Goal: Information Seeking & Learning: Compare options

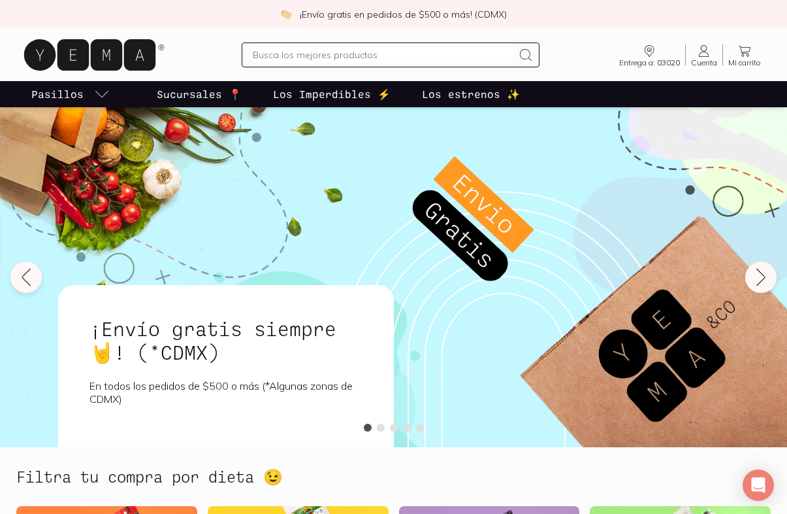
click at [282, 49] on input "text" at bounding box center [383, 55] width 260 height 16
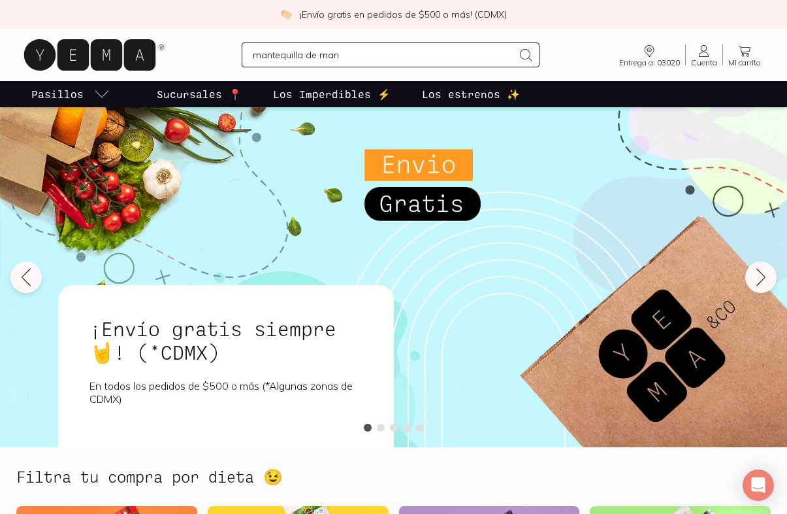
type input "mantequilla de mani"
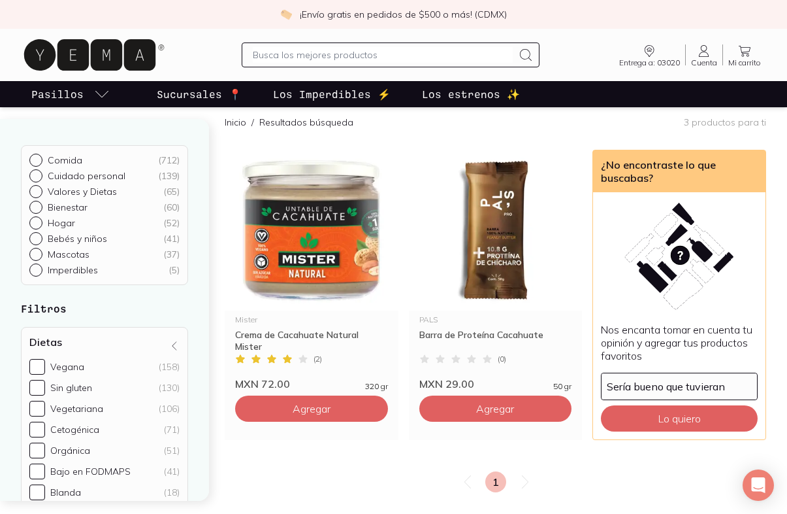
scroll to position [95, 0]
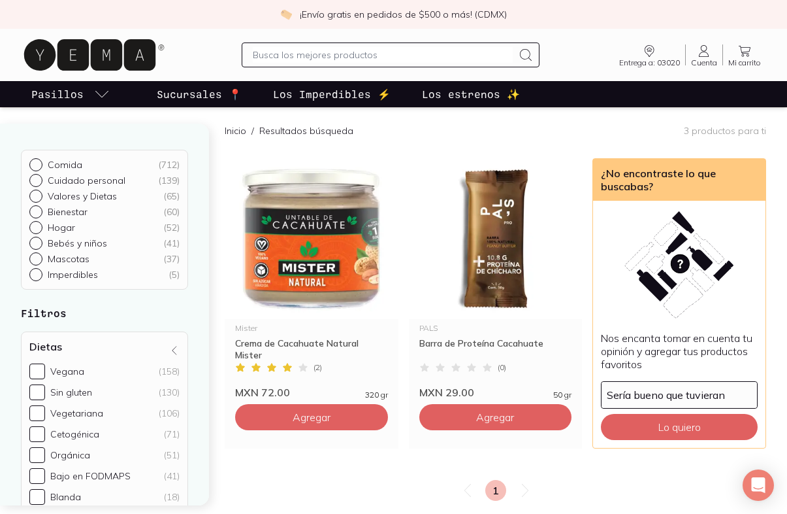
click at [341, 54] on input "text" at bounding box center [383, 55] width 260 height 16
click at [286, 50] on input "text" at bounding box center [383, 55] width 260 height 16
type input "mermelada"
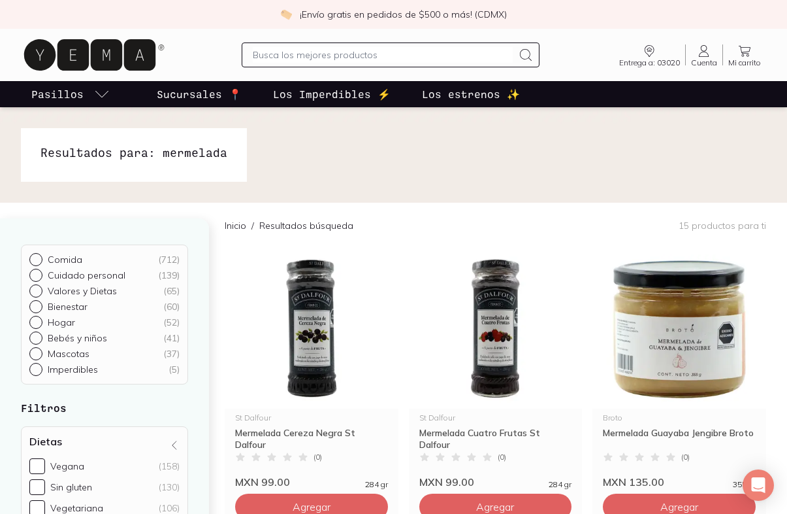
click at [289, 55] on input "text" at bounding box center [383, 55] width 260 height 16
type input "aceite de oliva"
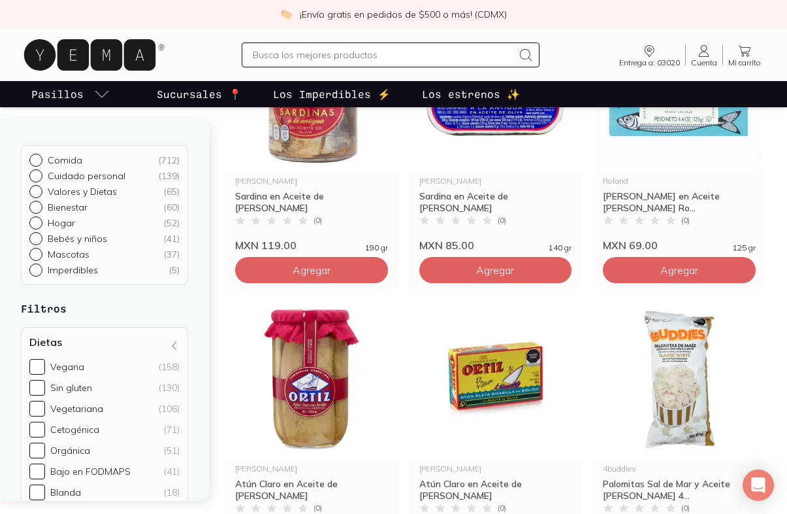
scroll to position [775, 0]
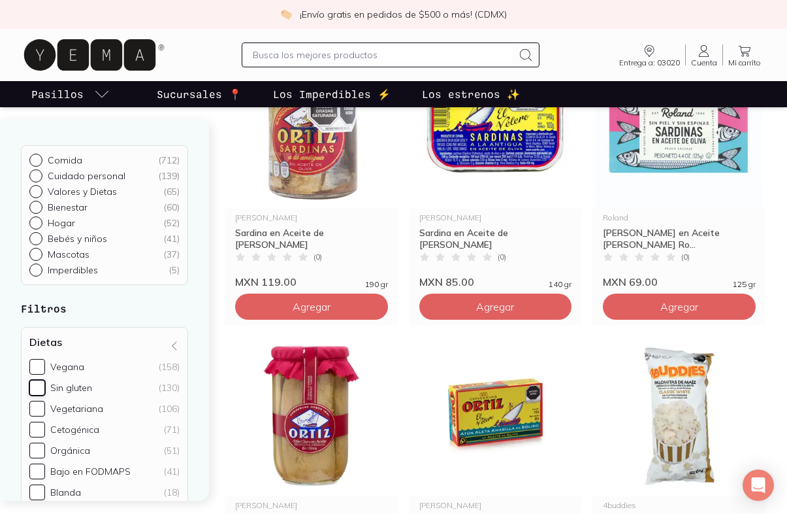
click at [40, 390] on input "Sin gluten (130)" at bounding box center [37, 388] width 16 height 16
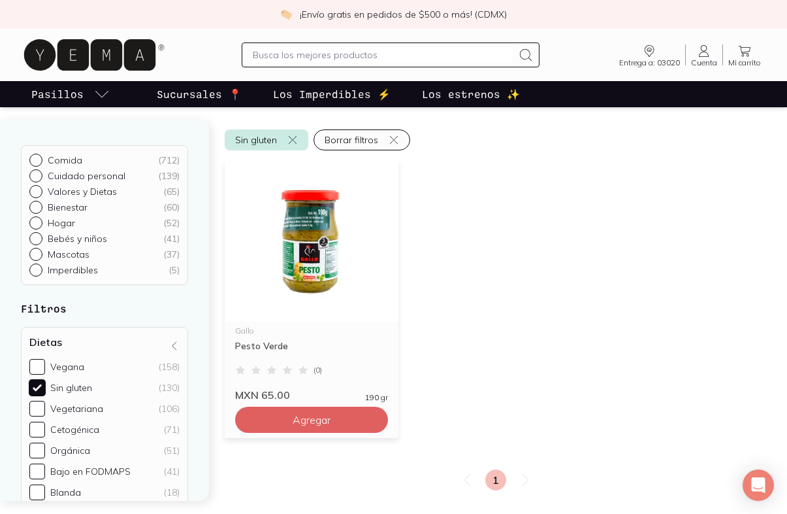
scroll to position [105, 0]
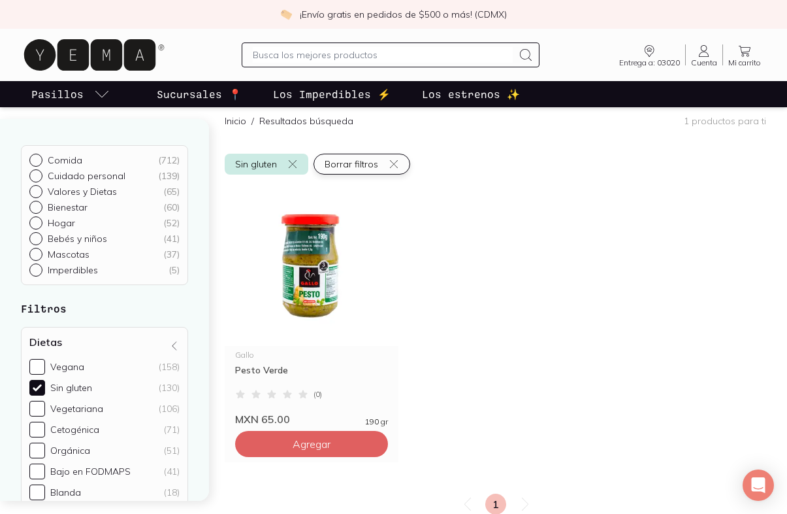
click at [395, 167] on icon "button" at bounding box center [394, 164] width 10 height 10
checkbox input "false"
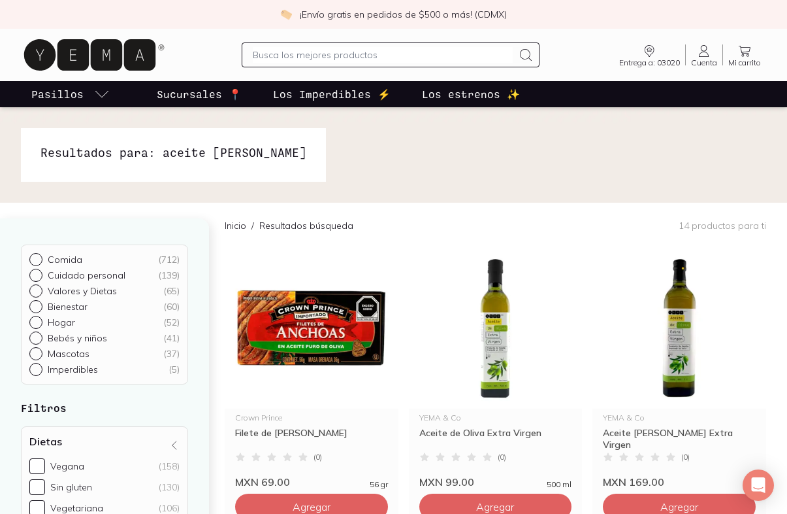
click at [296, 57] on input "text" at bounding box center [383, 55] width 260 height 16
type input "sin gluten"
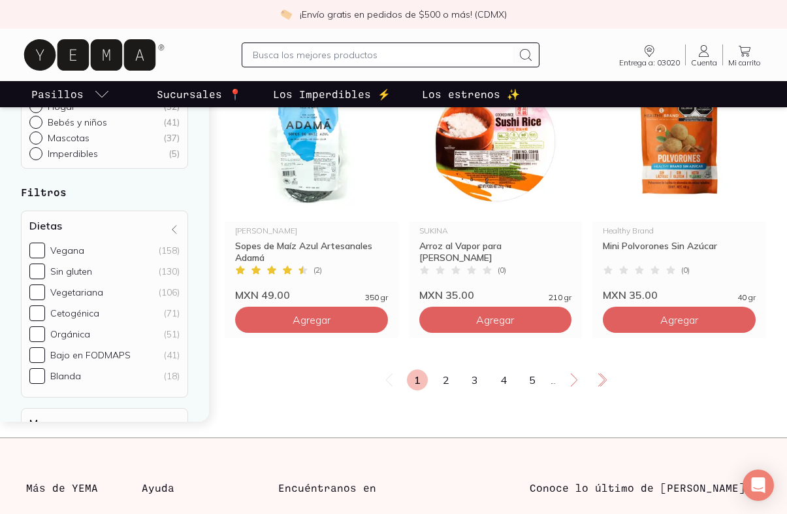
scroll to position [2177, 0]
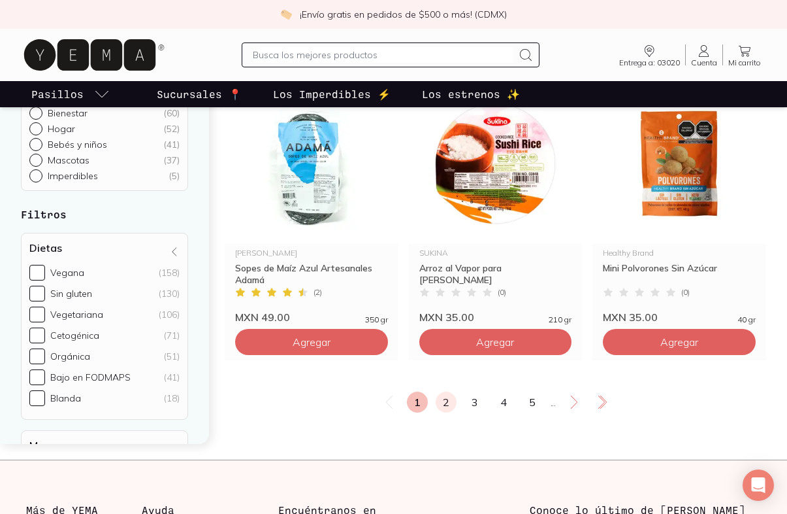
click at [442, 401] on link "2" at bounding box center [446, 401] width 21 height 21
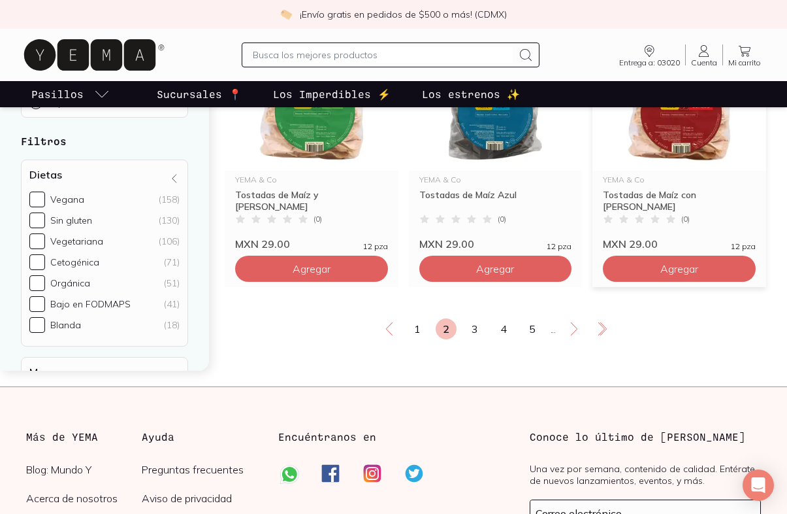
scroll to position [2258, 0]
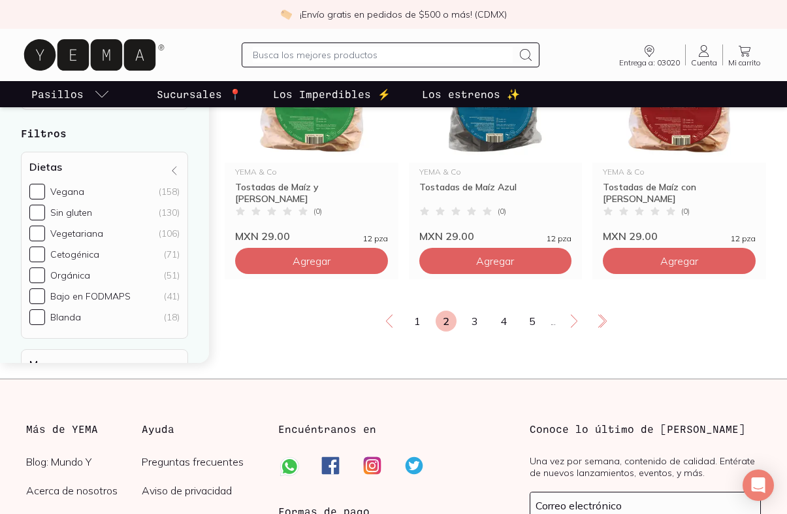
click at [485, 323] on div "1 2 3 4 5 ..." at bounding box center [496, 320] width 542 height 21
click at [474, 320] on link "3" at bounding box center [475, 320] width 21 height 21
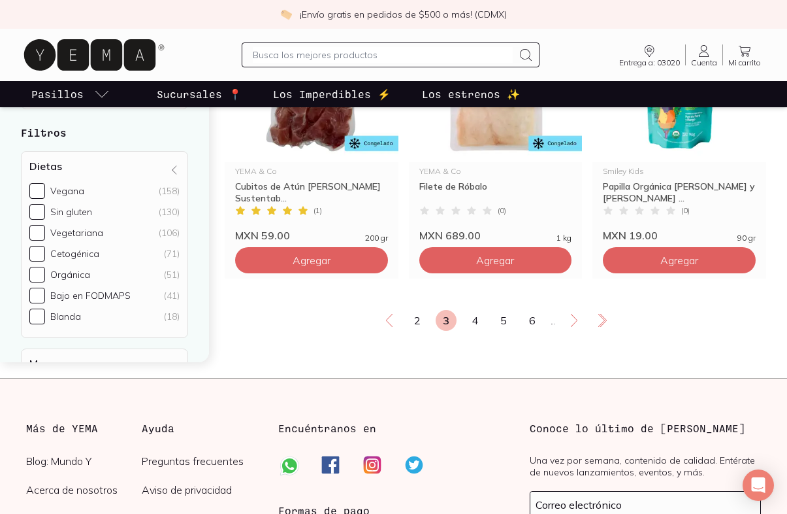
scroll to position [2252, 0]
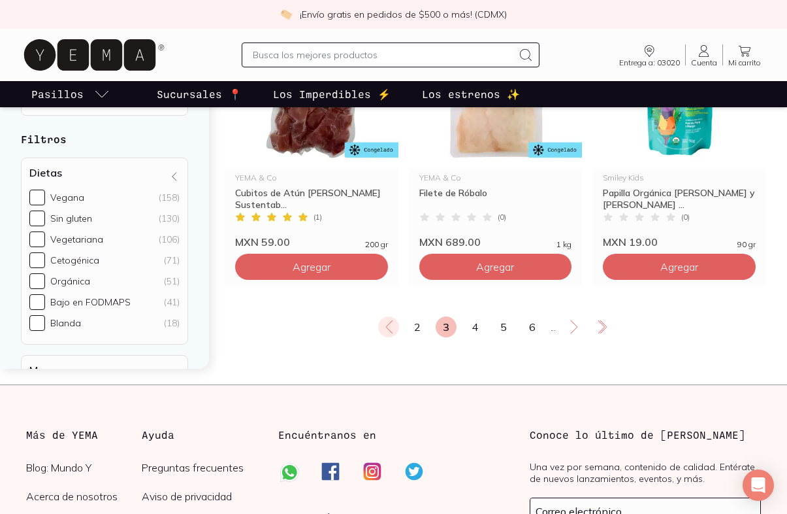
click at [390, 325] on icon at bounding box center [390, 327] width 16 height 16
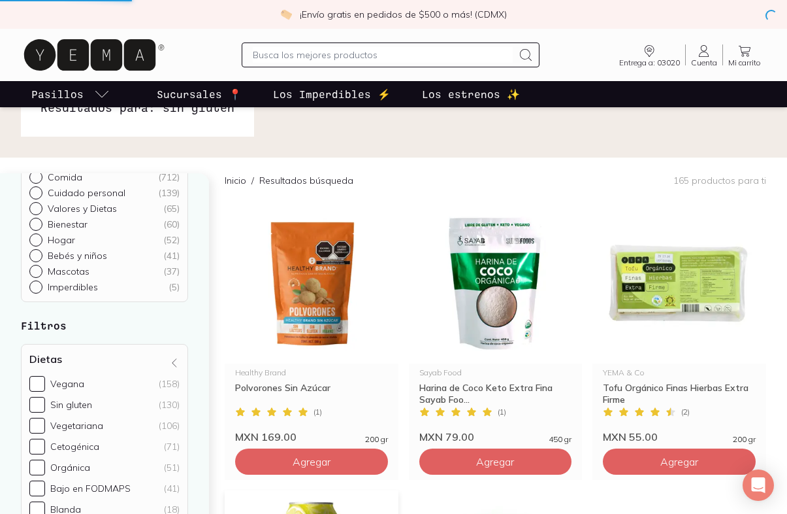
scroll to position [0, 0]
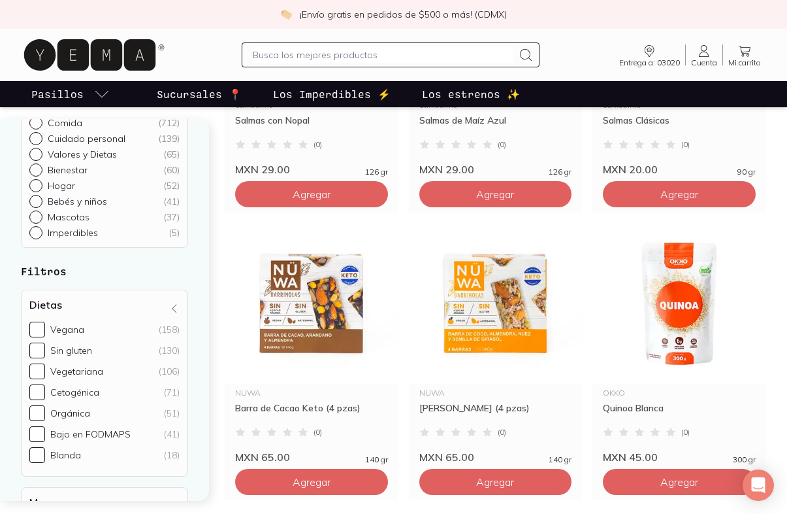
scroll to position [2392, 0]
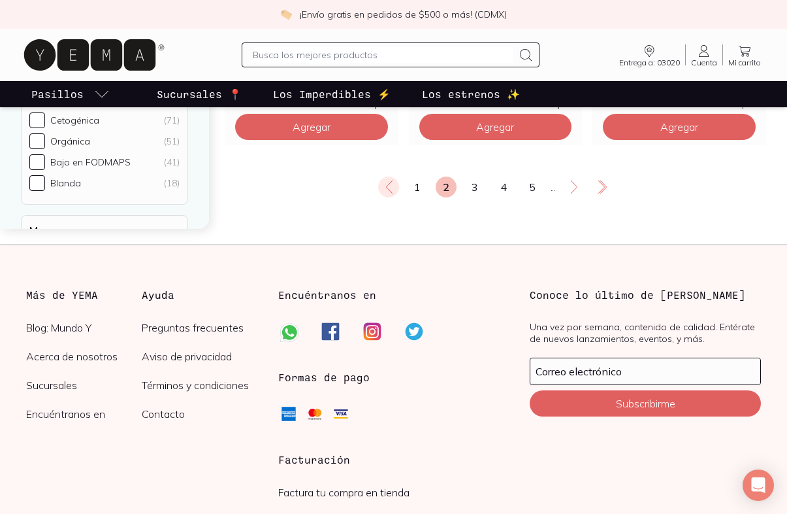
click at [391, 191] on icon at bounding box center [390, 187] width 16 height 16
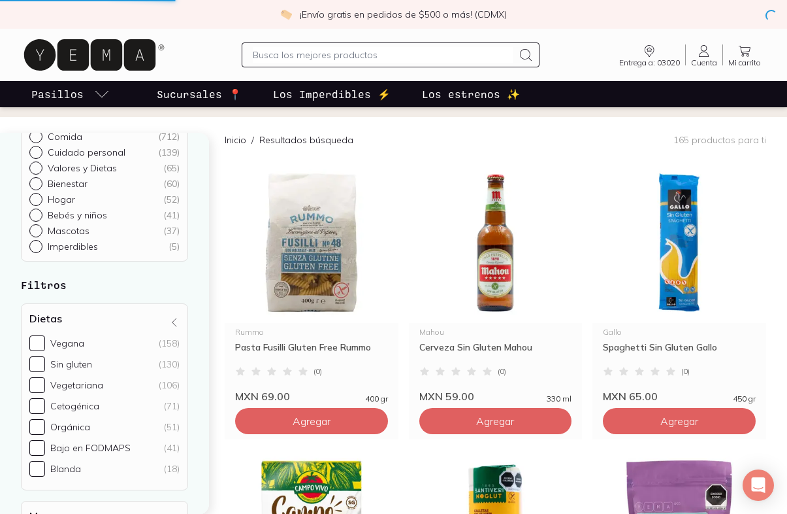
scroll to position [2, 0]
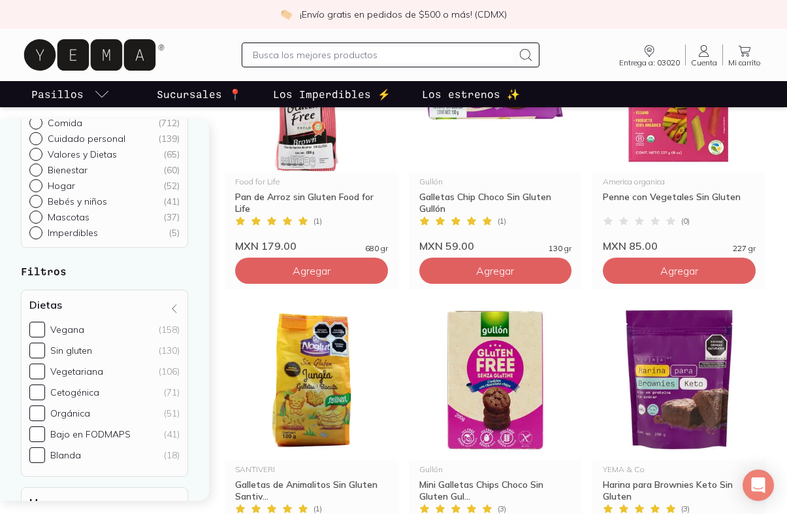
scroll to position [1017, 0]
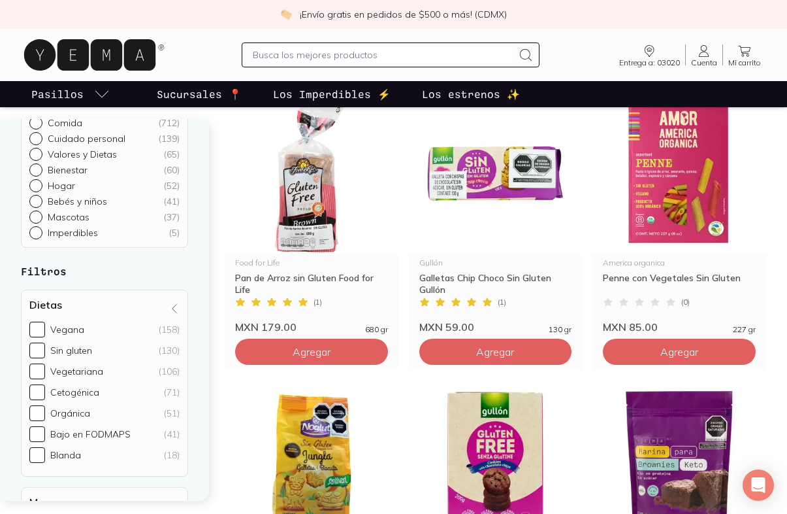
click at [293, 55] on input "text" at bounding box center [383, 55] width 260 height 16
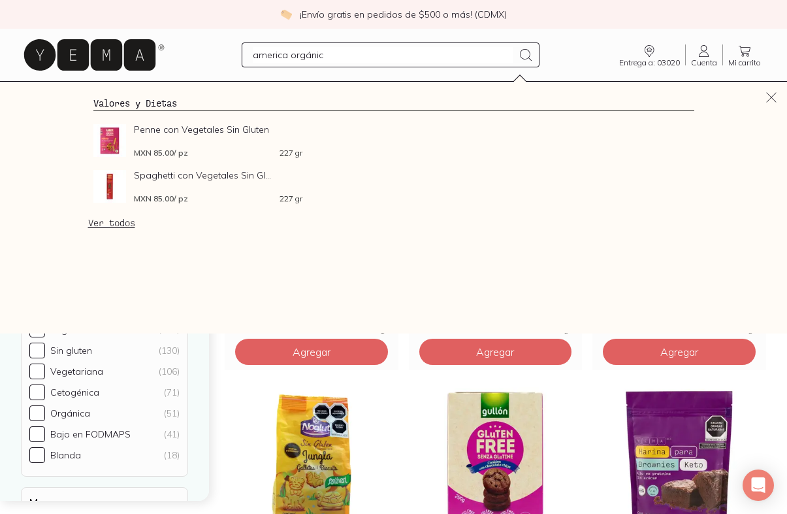
type input "america orgánica"
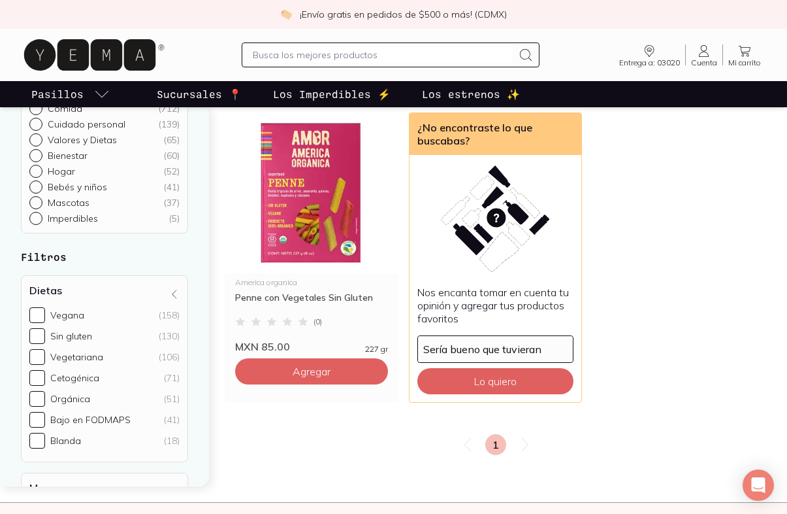
scroll to position [99, 0]
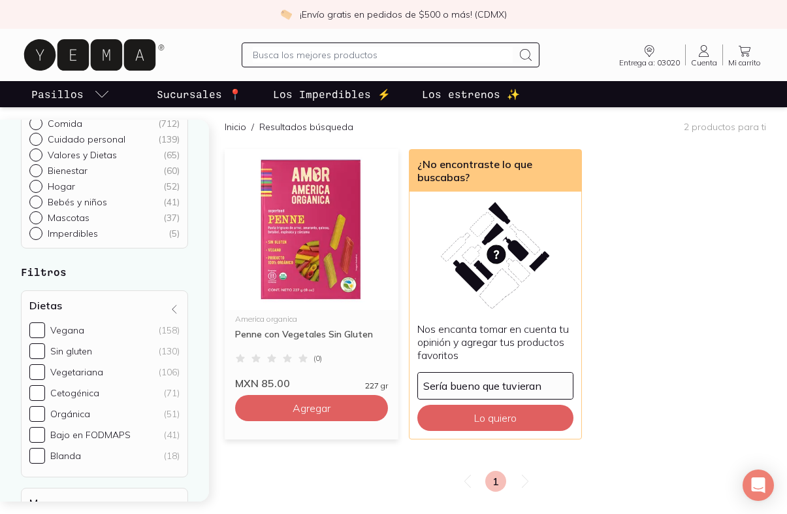
click at [305, 245] on img at bounding box center [312, 229] width 174 height 161
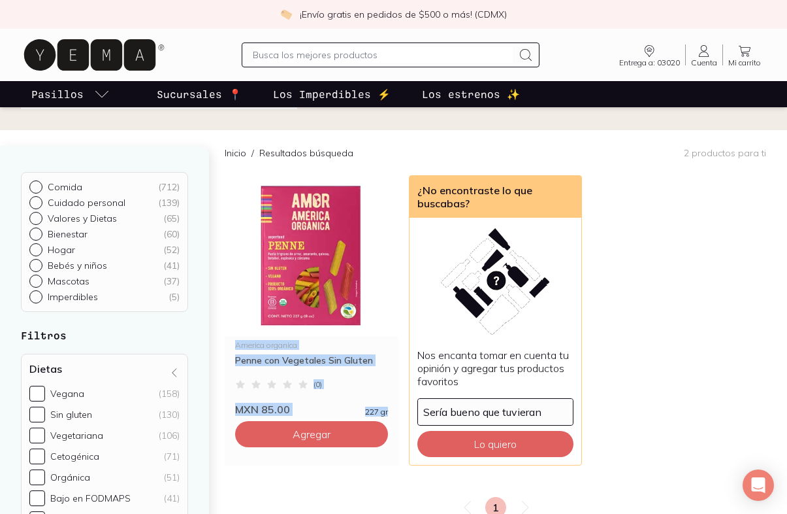
scroll to position [70, 0]
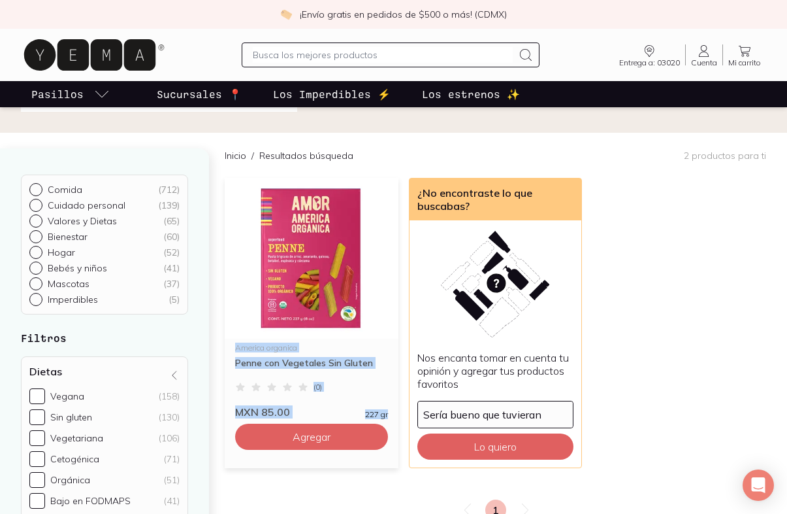
click at [308, 257] on img at bounding box center [312, 258] width 174 height 161
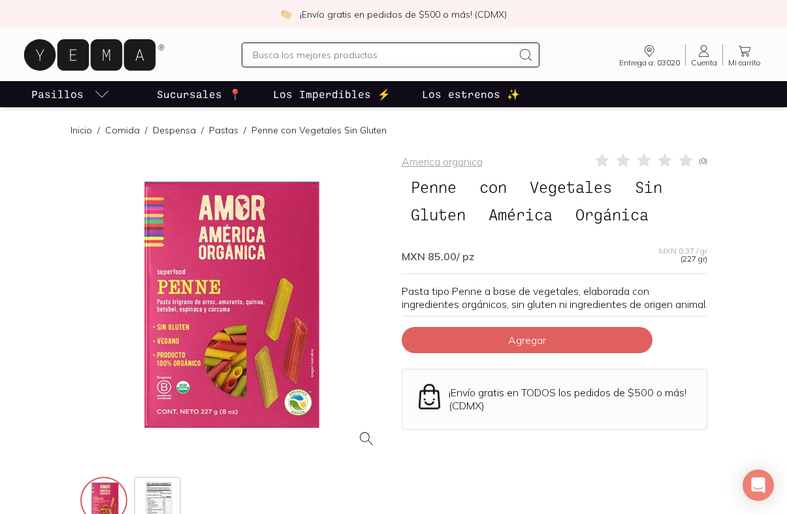
click at [308, 59] on input "text" at bounding box center [383, 55] width 260 height 16
type input "quinoa"
